Goal: Task Accomplishment & Management: Use online tool/utility

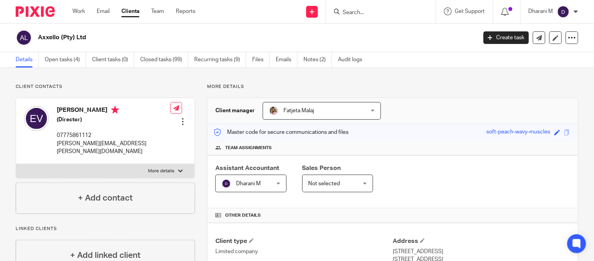
click at [397, 10] on input "Search" at bounding box center [377, 12] width 71 height 7
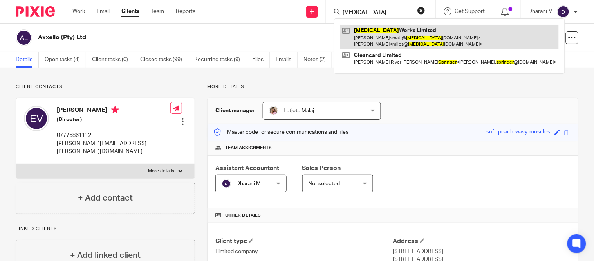
type input "splinter"
click at [395, 35] on link at bounding box center [450, 37] width 219 height 24
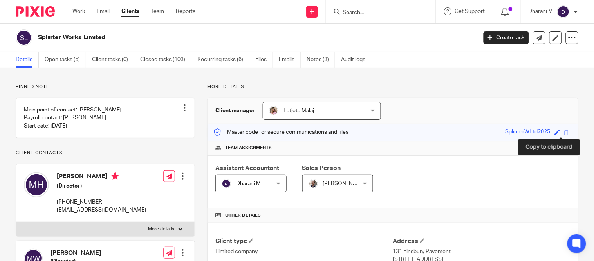
click at [565, 131] on span at bounding box center [568, 132] width 6 height 6
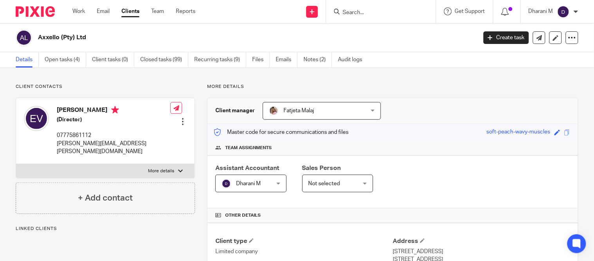
click at [375, 11] on input "Search" at bounding box center [377, 12] width 71 height 7
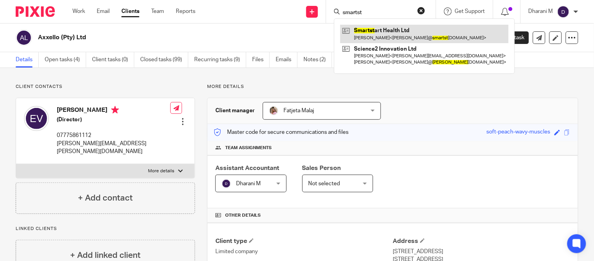
type input "smartst"
click at [385, 41] on link at bounding box center [425, 34] width 169 height 18
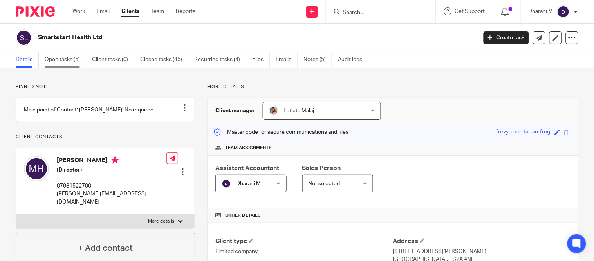
click at [61, 62] on link "Open tasks (5)" at bounding box center [66, 59] width 42 height 15
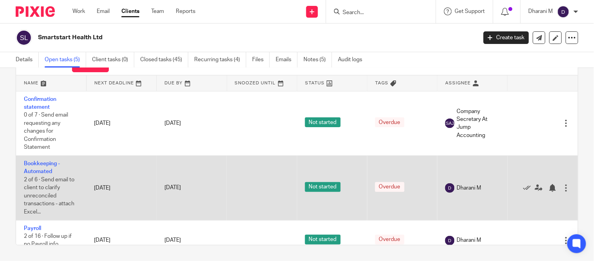
scroll to position [130, 0]
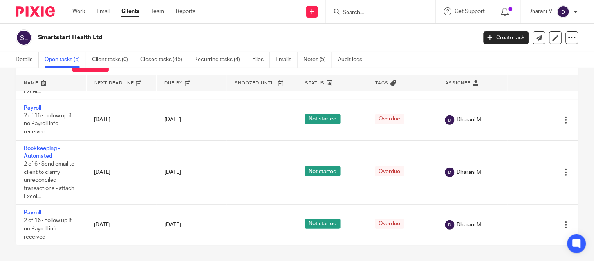
click at [363, 12] on input "Search" at bounding box center [377, 12] width 71 height 7
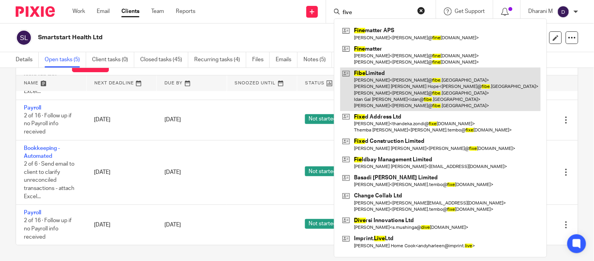
type input "five"
click at [391, 96] on link at bounding box center [441, 88] width 201 height 43
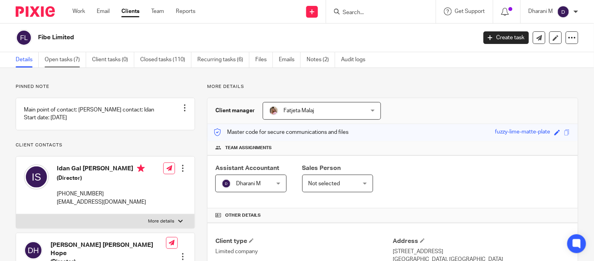
click at [62, 63] on link "Open tasks (7)" at bounding box center [66, 59] width 42 height 15
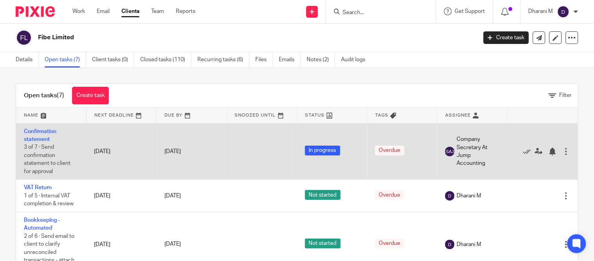
scroll to position [43, 0]
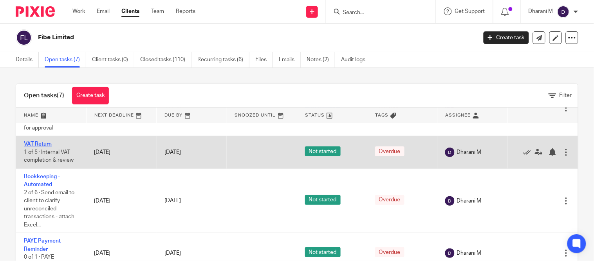
click at [40, 142] on link "VAT Return" at bounding box center [38, 143] width 28 height 5
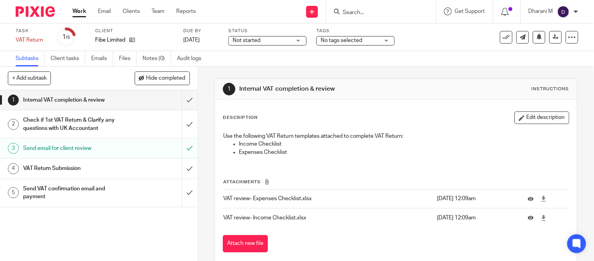
click at [94, 146] on h1 "Send email for client review" at bounding box center [73, 148] width 101 height 12
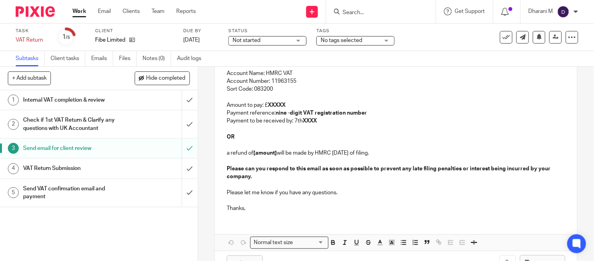
scroll to position [174, 0]
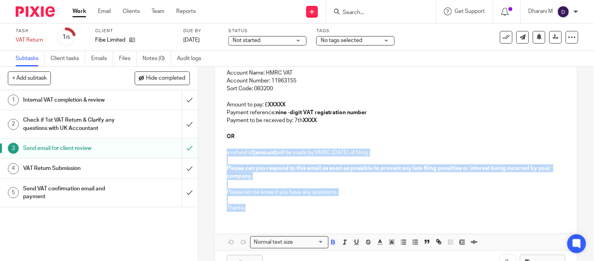
drag, startPoint x: 246, startPoint y: 208, endPoint x: 223, endPoint y: 154, distance: 58.3
click at [223, 154] on div "Hi [PERSON_NAME], Please see attached your VAT report for the period ending XXX…" at bounding box center [396, 100] width 362 height 236
copy div "a refund of [amount] will be made by HMRC [DATE] of filing. Please can you resp…"
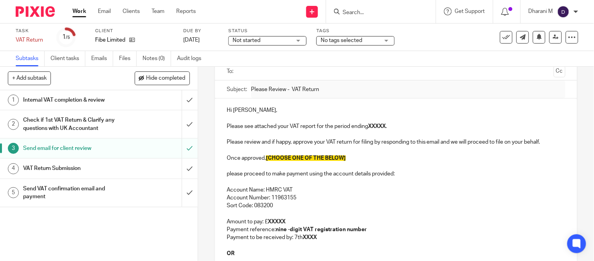
scroll to position [43, 0]
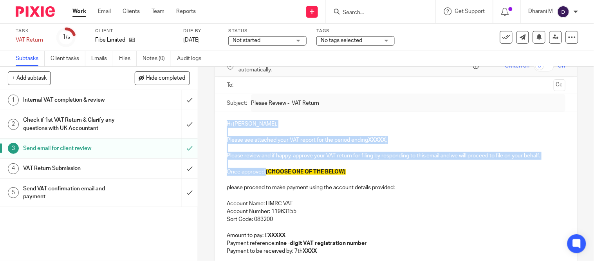
drag, startPoint x: 263, startPoint y: 174, endPoint x: 224, endPoint y: 121, distance: 65.2
click at [224, 121] on div "Hi [PERSON_NAME], Please see attached your VAT report for the period ending XXX…" at bounding box center [396, 230] width 362 height 236
copy div "Hi [PERSON_NAME], Please see attached your VAT report for the period ending XXX…"
click at [320, 124] on p "Hi [PERSON_NAME]," at bounding box center [396, 124] width 339 height 8
click at [310, 117] on div "Hi [PERSON_NAME], Please see attached your VAT report for the period ending XXX…" at bounding box center [396, 230] width 362 height 236
